Goal: Task Accomplishment & Management: Manage account settings

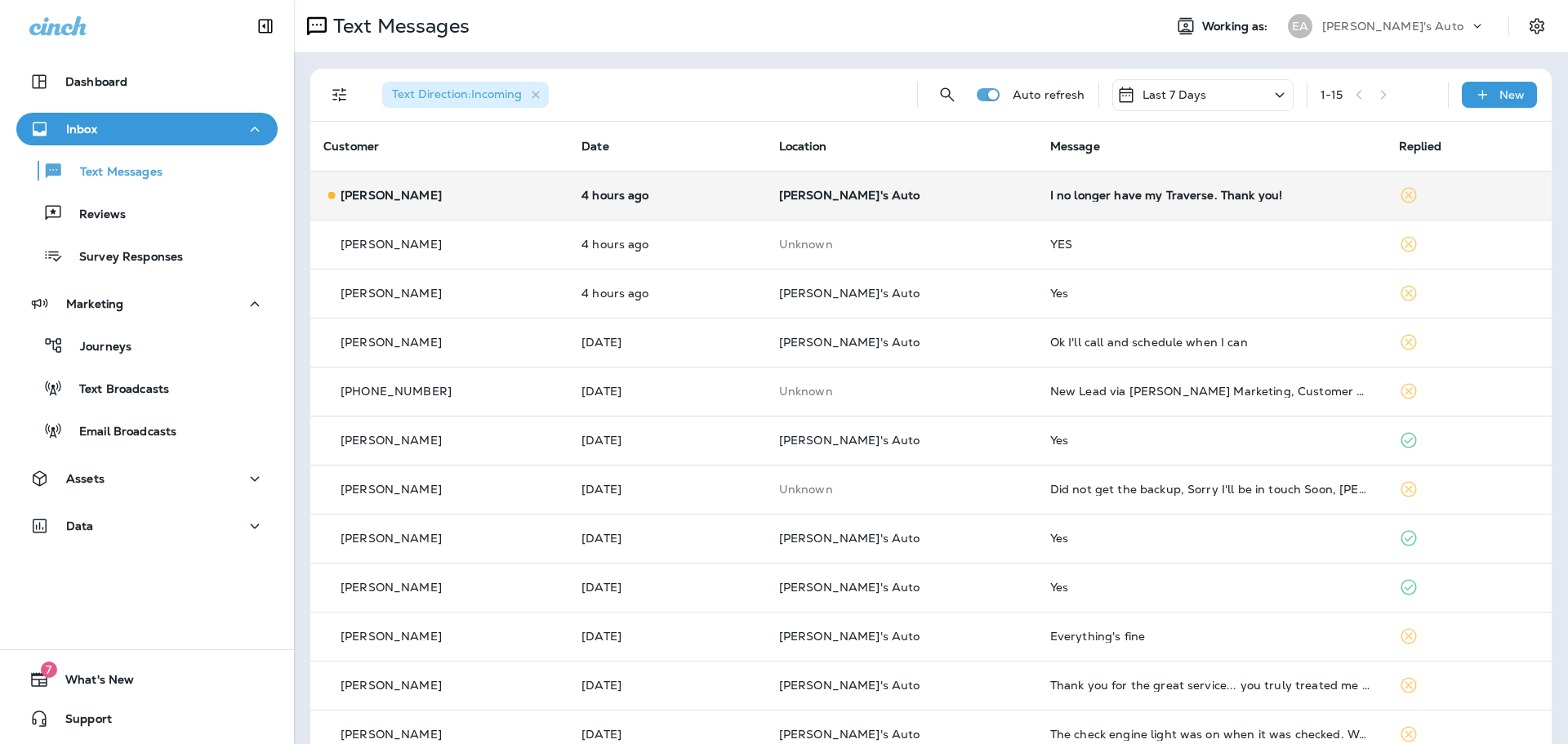
click at [921, 189] on p "[PERSON_NAME]'s Auto" at bounding box center [902, 195] width 245 height 13
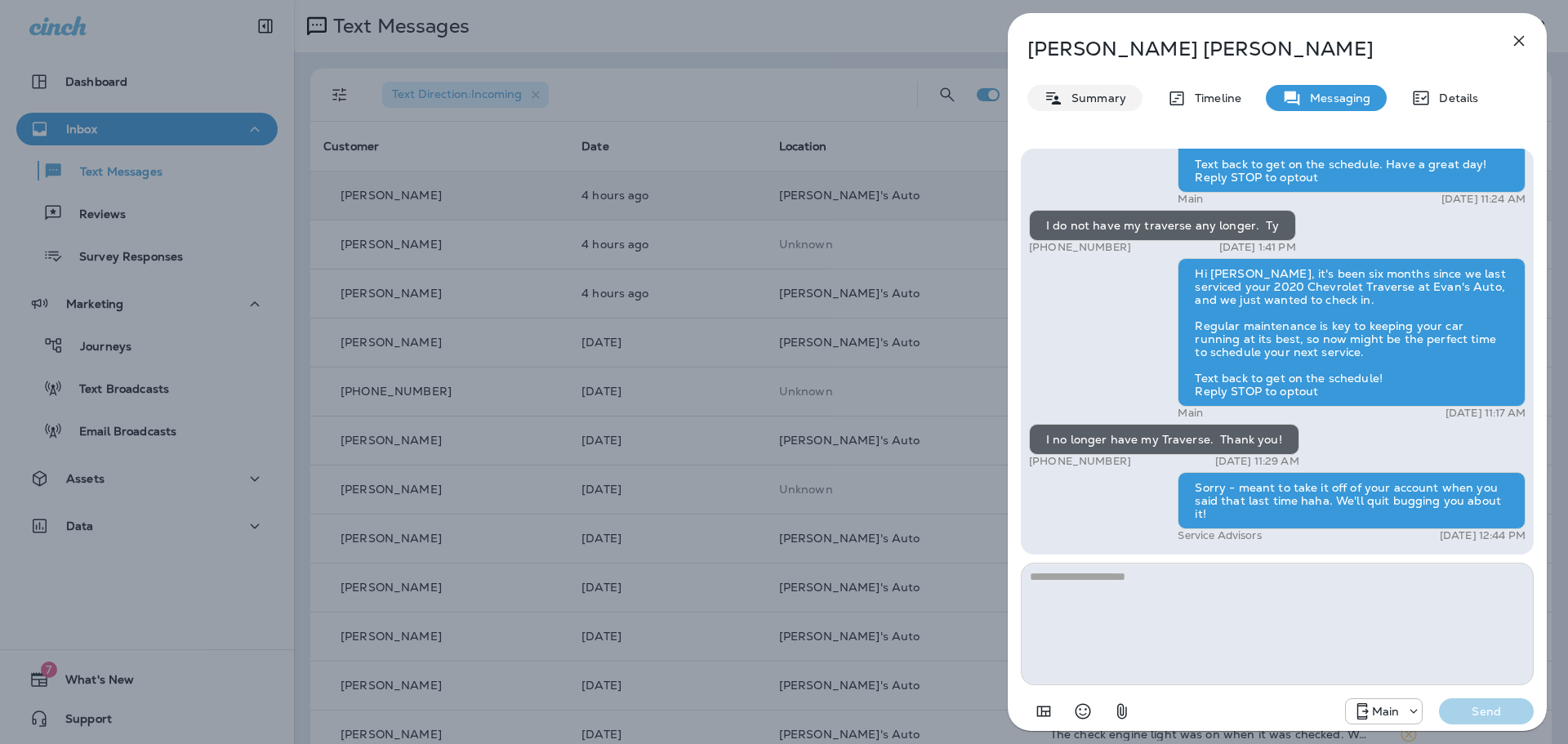
click at [1092, 101] on p "Summary" at bounding box center [1094, 98] width 63 height 13
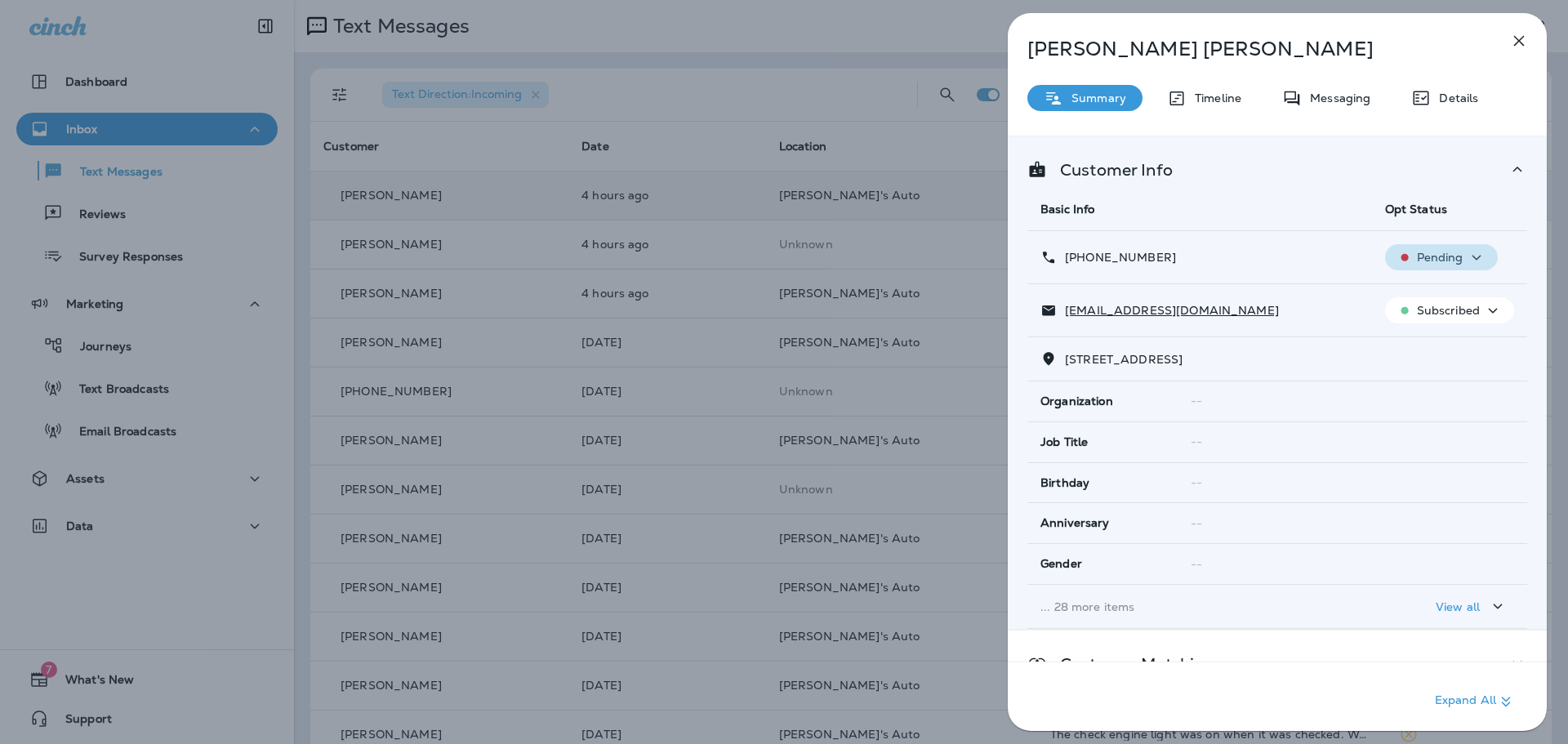
click at [1432, 256] on p "Pending" at bounding box center [1441, 257] width 47 height 13
click at [1429, 293] on p "Opt out" at bounding box center [1429, 297] width 44 height 13
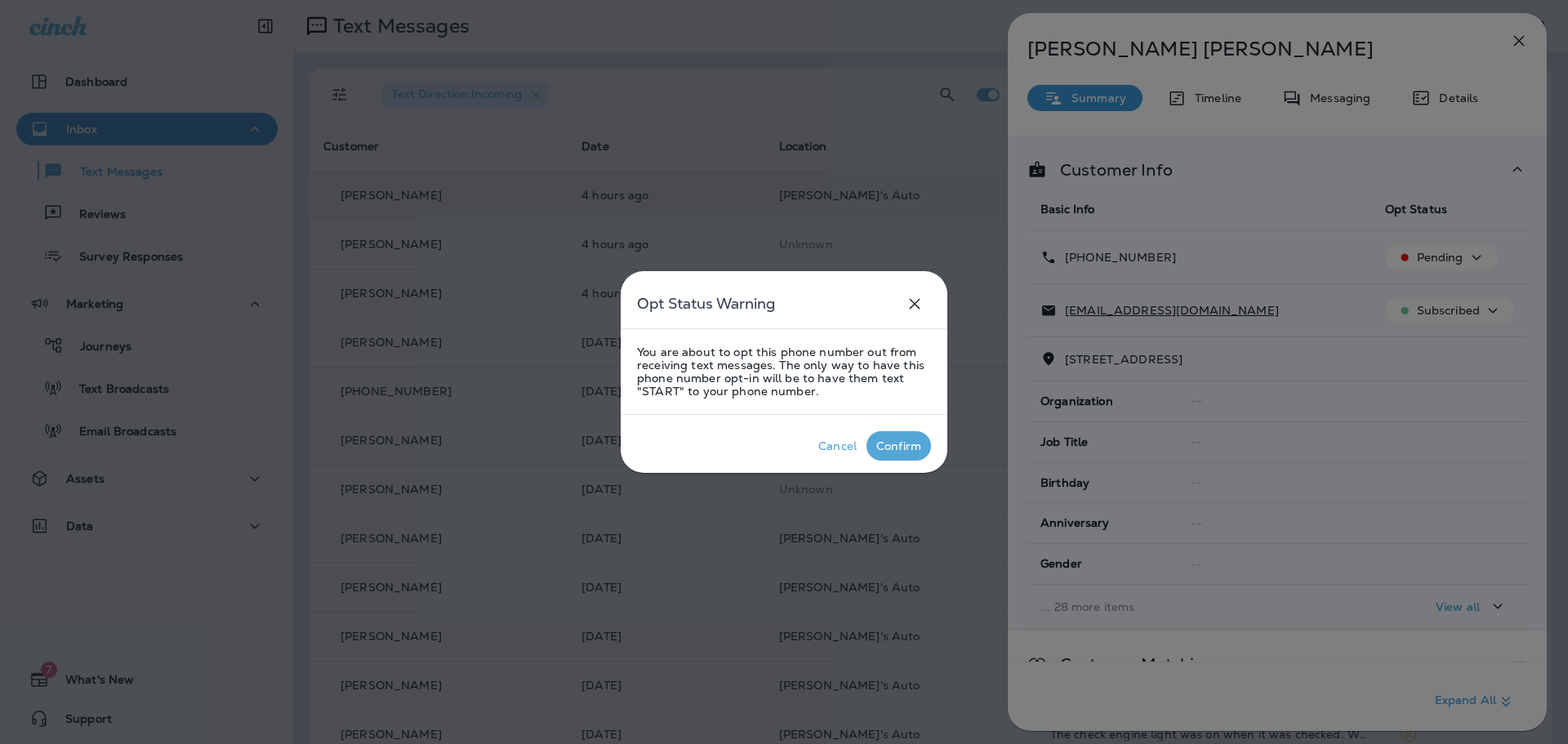
click at [902, 450] on div "Confirm" at bounding box center [899, 446] width 45 height 13
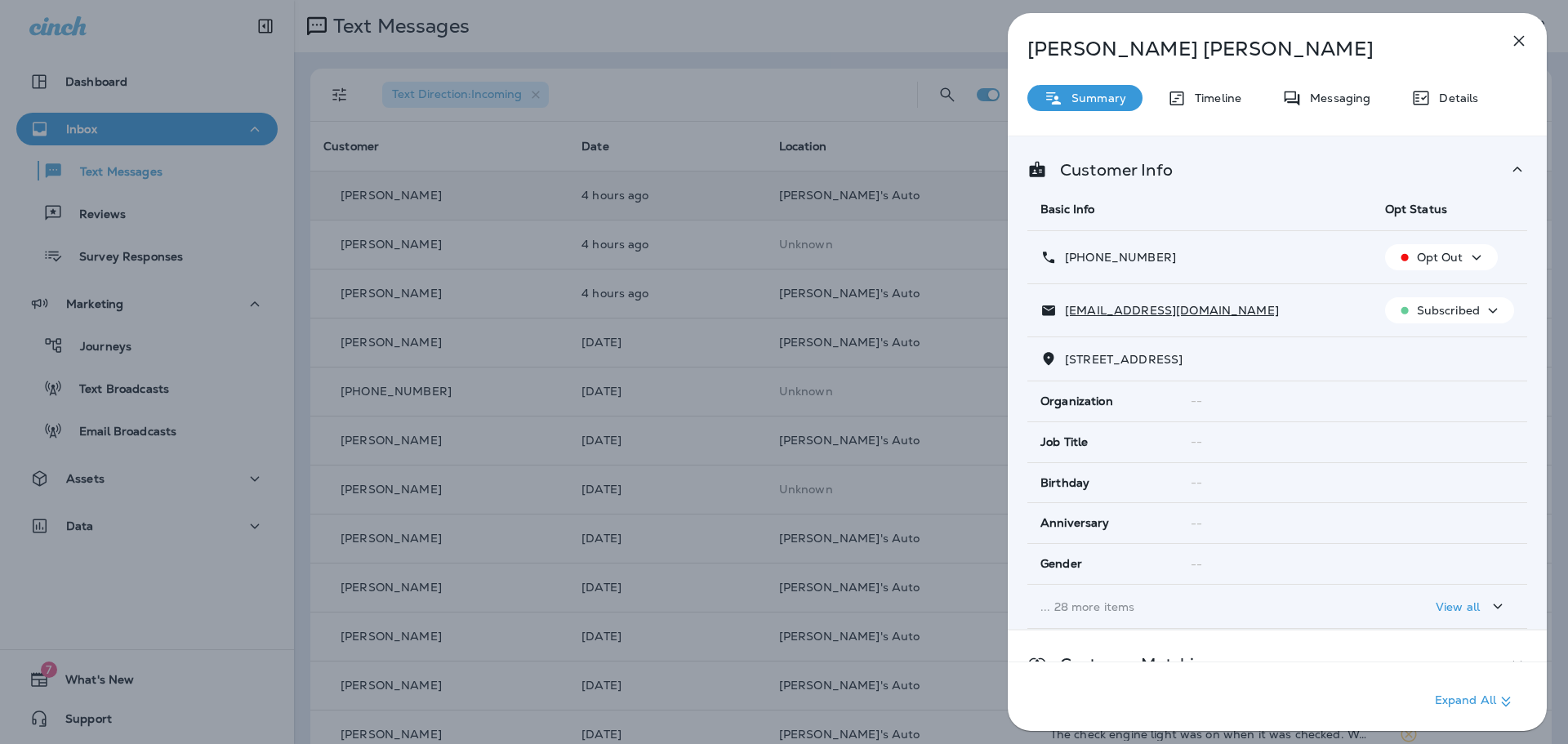
click at [629, 34] on div "[PERSON_NAME] Summary Timeline Messaging Details Customer Info Basic Info Opt S…" at bounding box center [784, 372] width 1568 height 744
